Goal: Find specific page/section: Locate a particular part of the current website

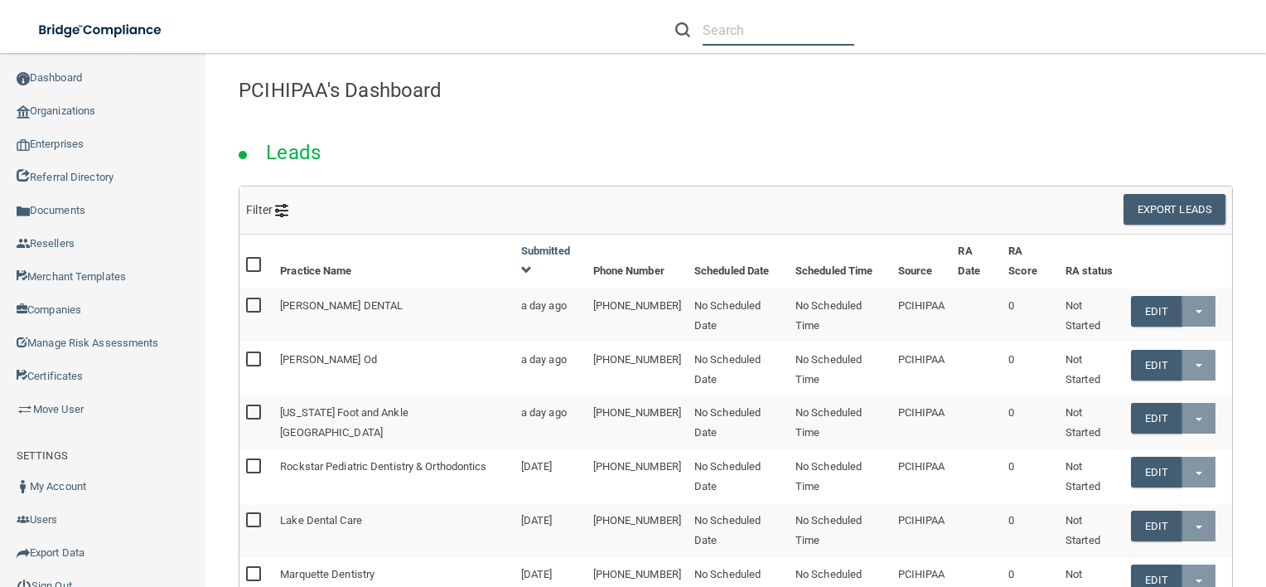
click at [748, 23] on input "text" at bounding box center [779, 30] width 152 height 31
paste input "Palo Alto Dental Wellness"
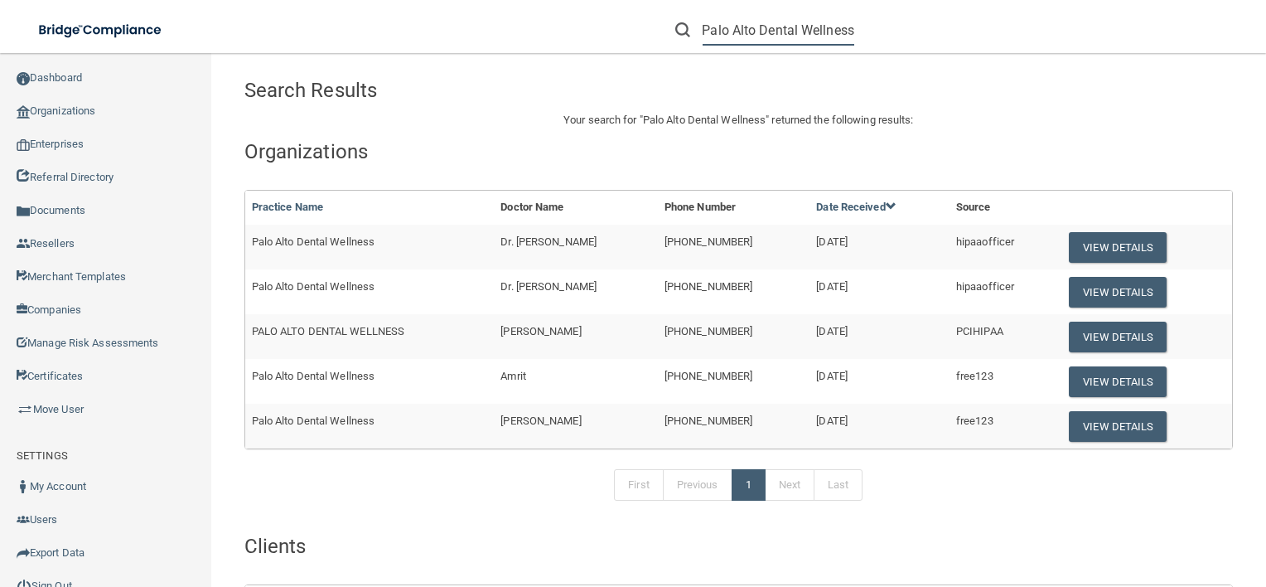
type input "Palo Alto Dental Wellness"
click at [1098, 334] on button "View Details" at bounding box center [1118, 336] width 98 height 31
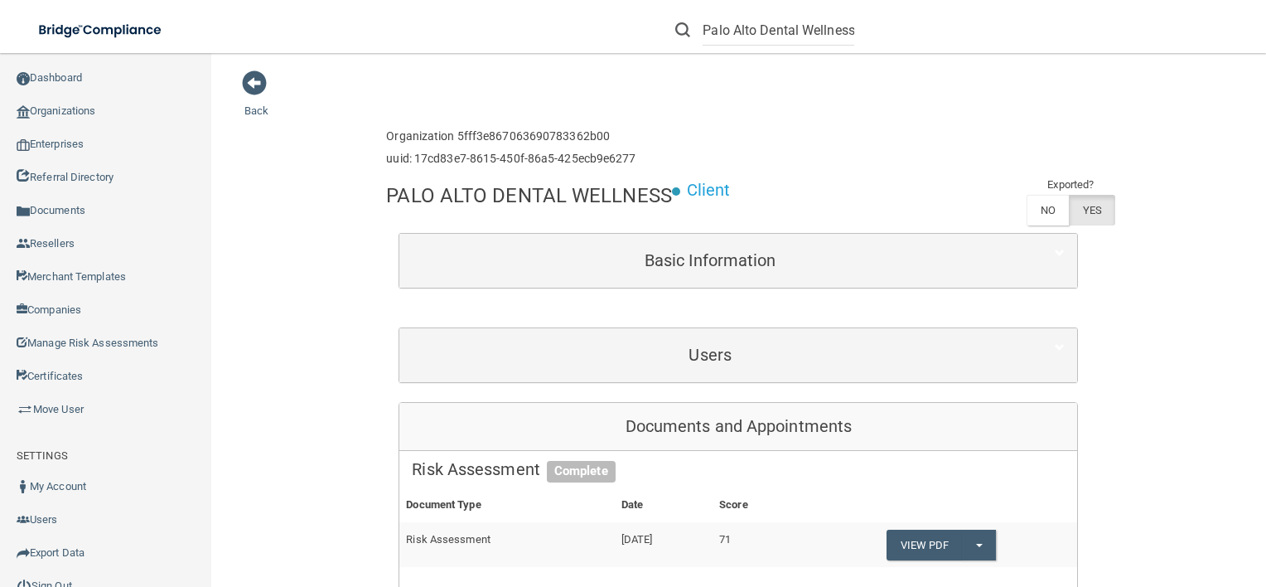
click at [787, 378] on div "Users" at bounding box center [738, 355] width 678 height 54
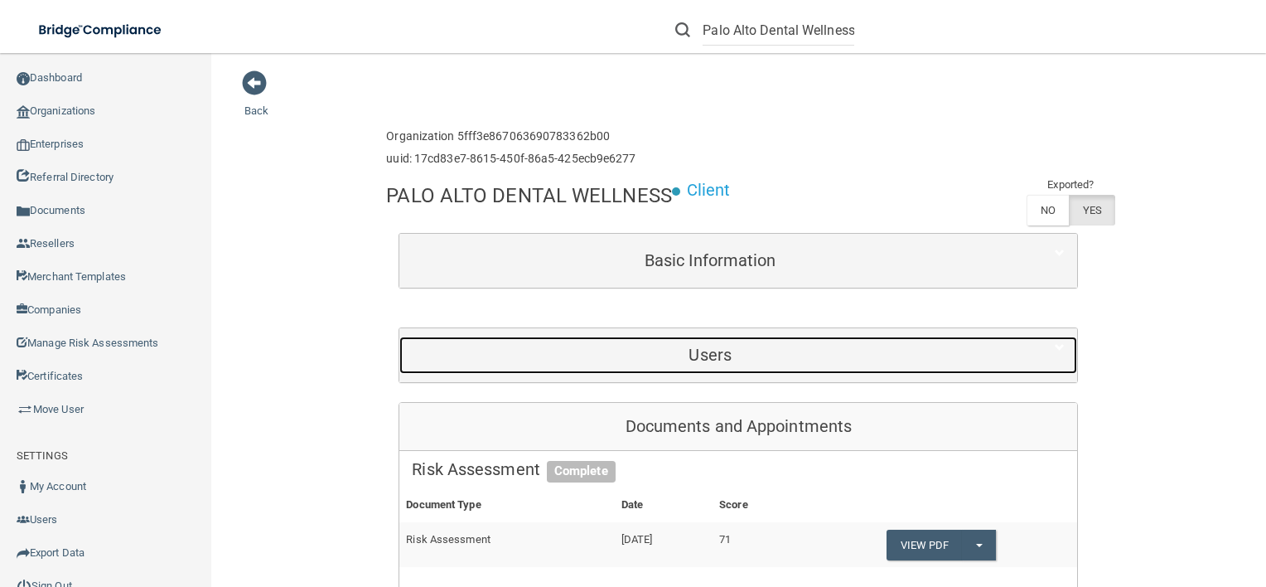
click at [805, 354] on h5 "Users" at bounding box center [710, 354] width 597 height 18
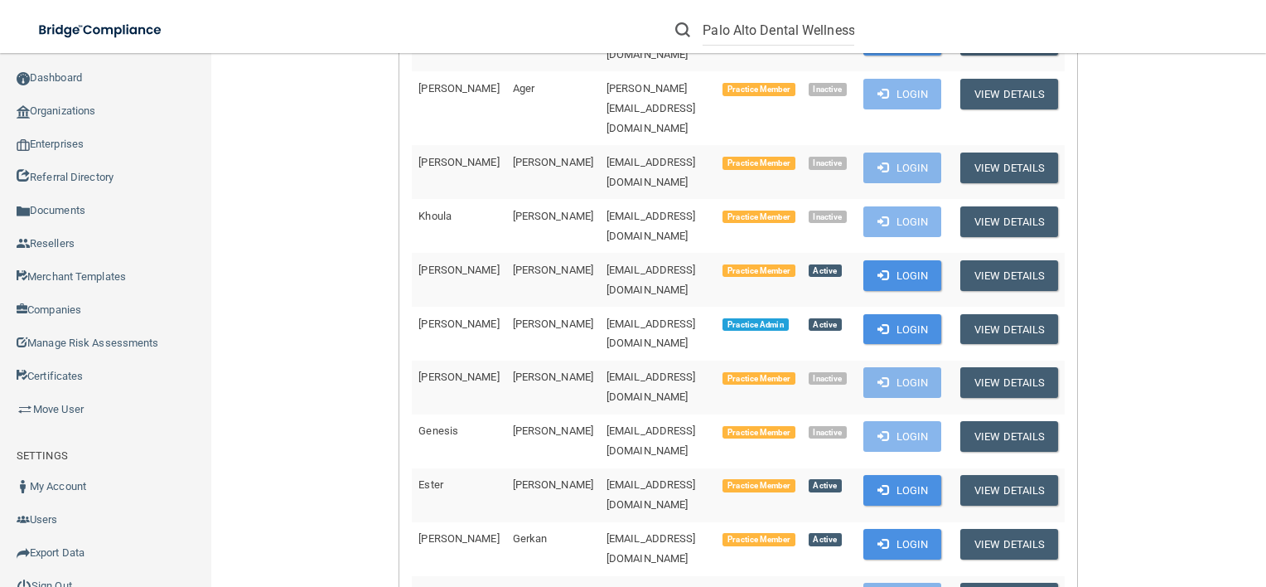
scroll to position [428, 0]
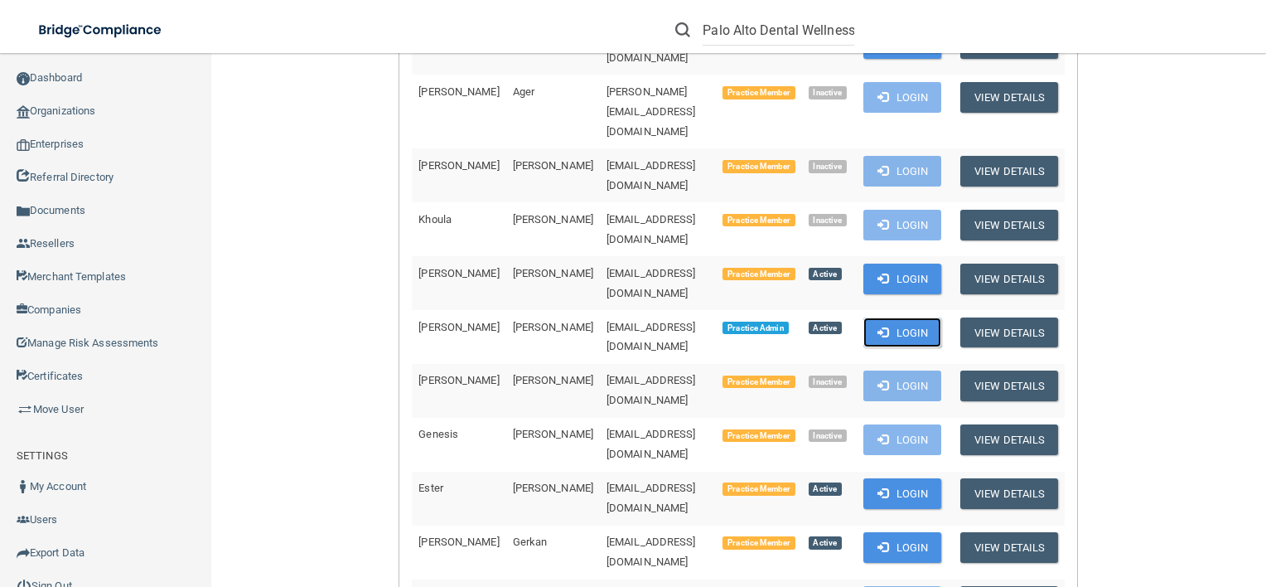
click at [888, 326] on span at bounding box center [882, 331] width 11 height 11
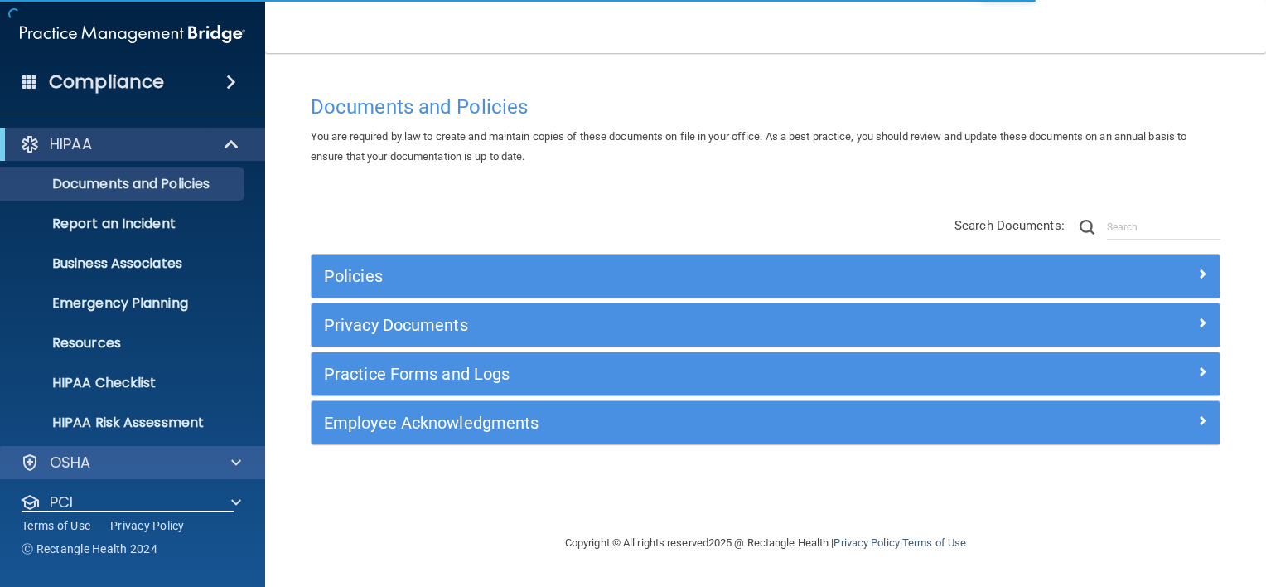
click at [189, 449] on div "OSHA" at bounding box center [133, 462] width 266 height 33
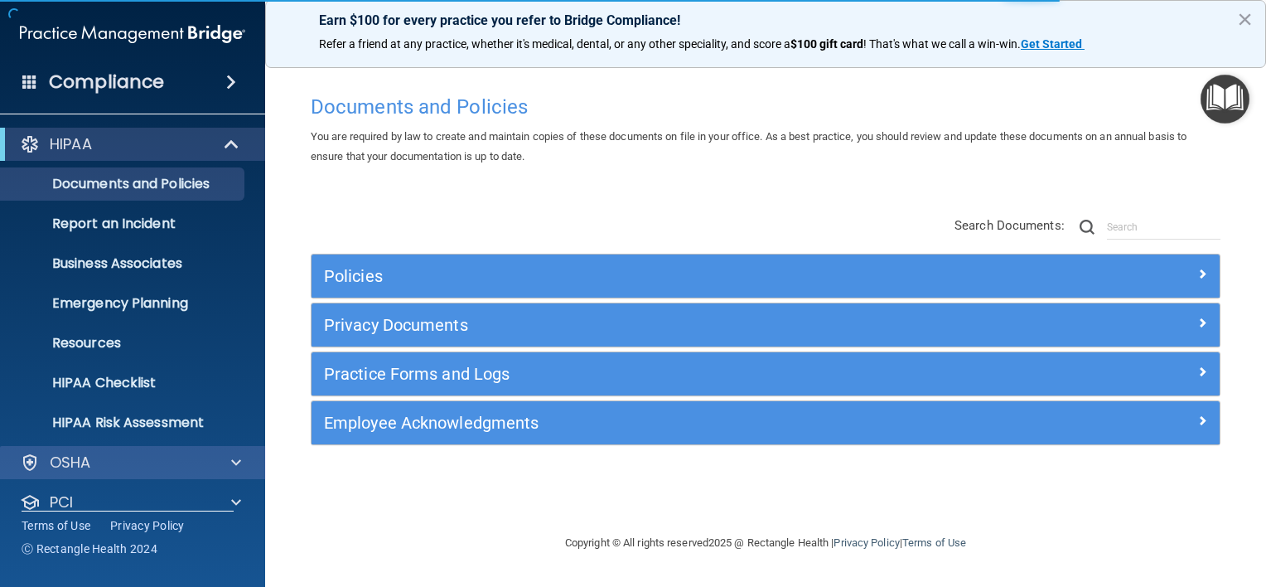
scroll to position [100, 0]
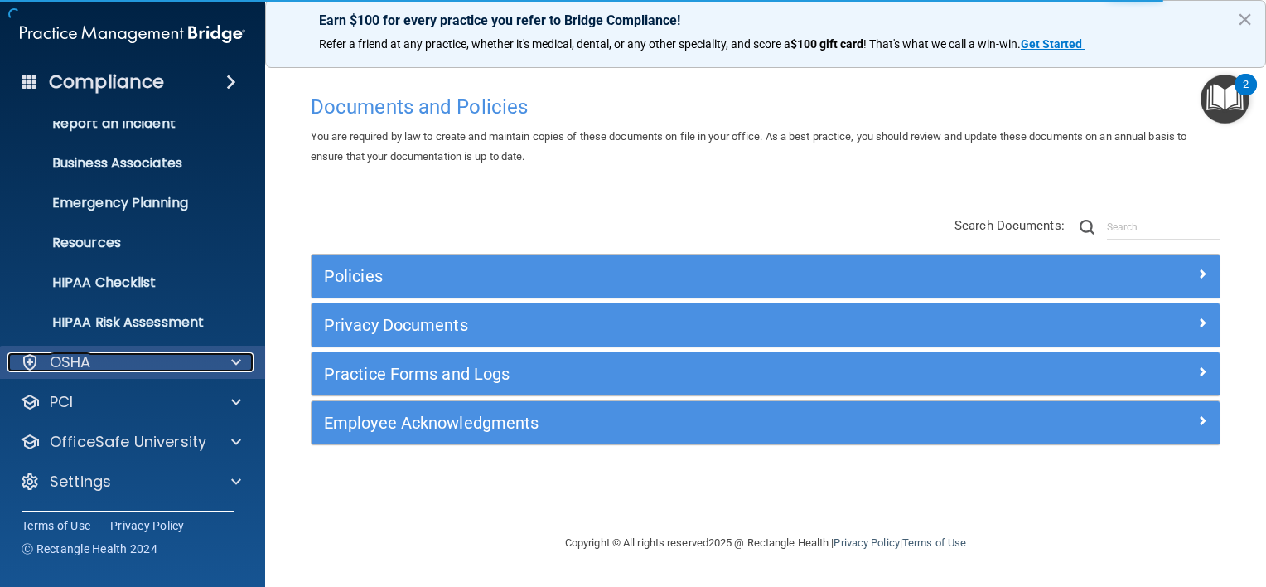
click at [237, 355] on span at bounding box center [236, 362] width 10 height 20
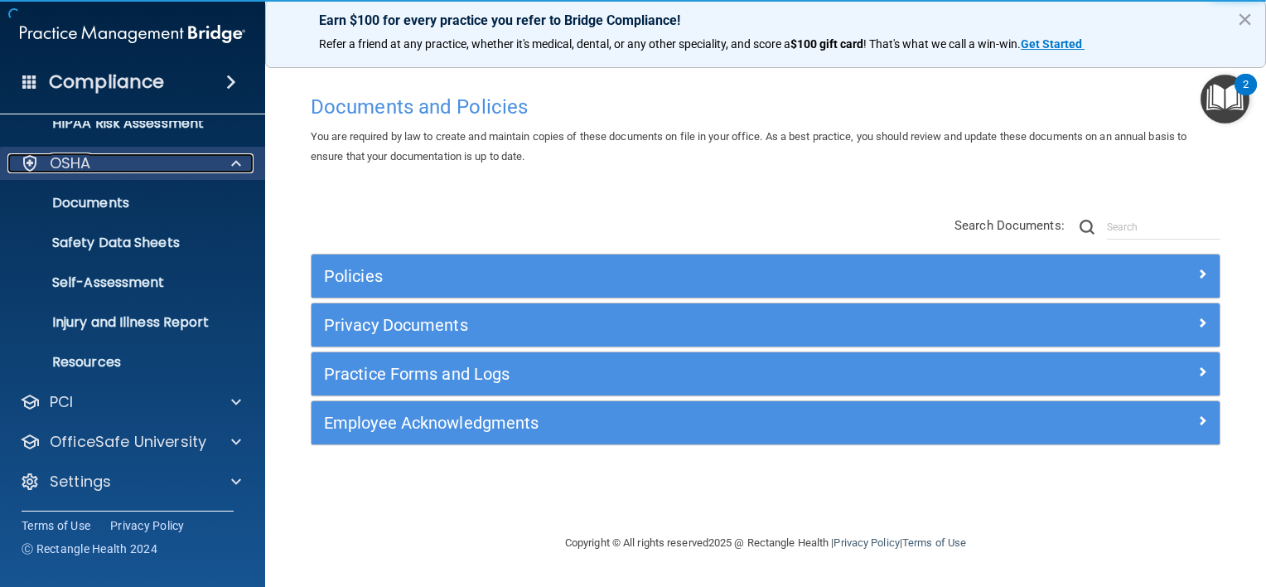
scroll to position [299, 0]
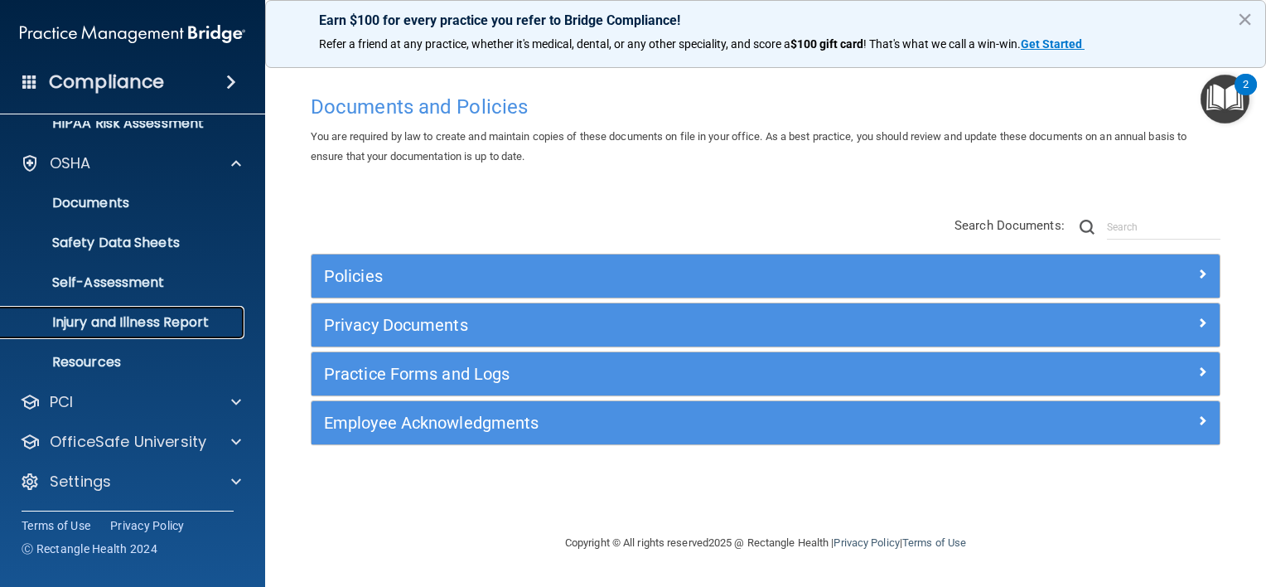
click at [168, 322] on p "Injury and Illness Report" at bounding box center [124, 322] width 226 height 17
